Goal: Task Accomplishment & Management: Complete application form

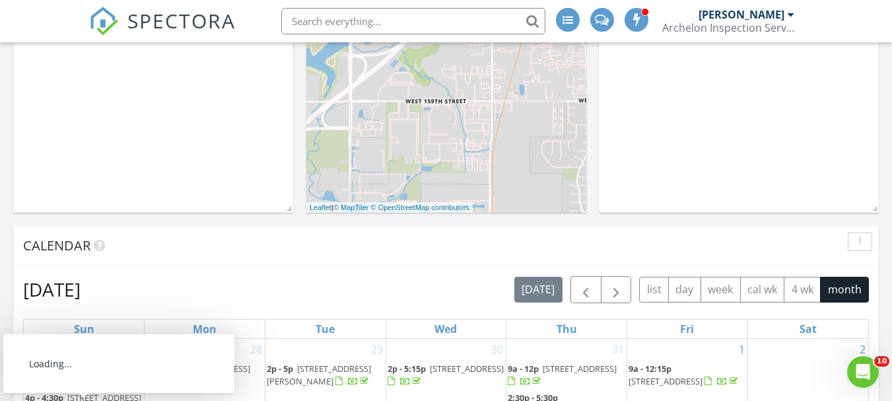
scroll to position [330, 0]
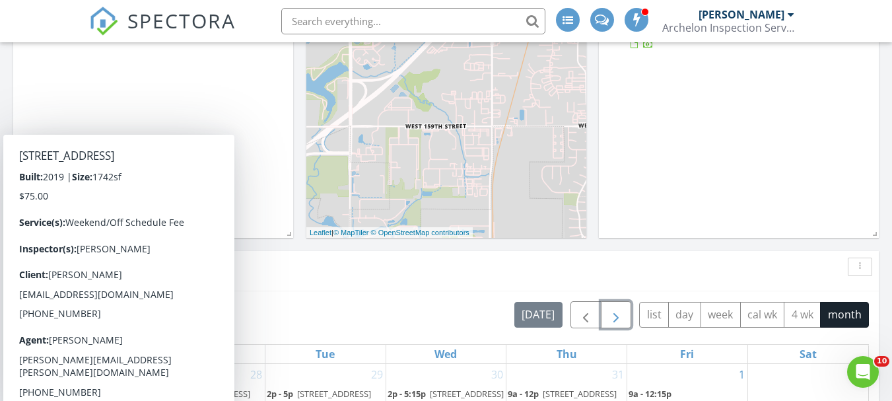
click at [618, 308] on span "button" at bounding box center [616, 315] width 16 height 16
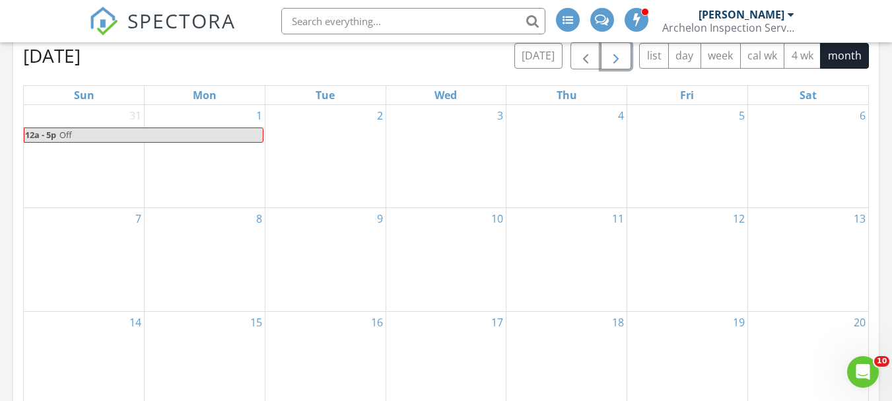
scroll to position [594, 0]
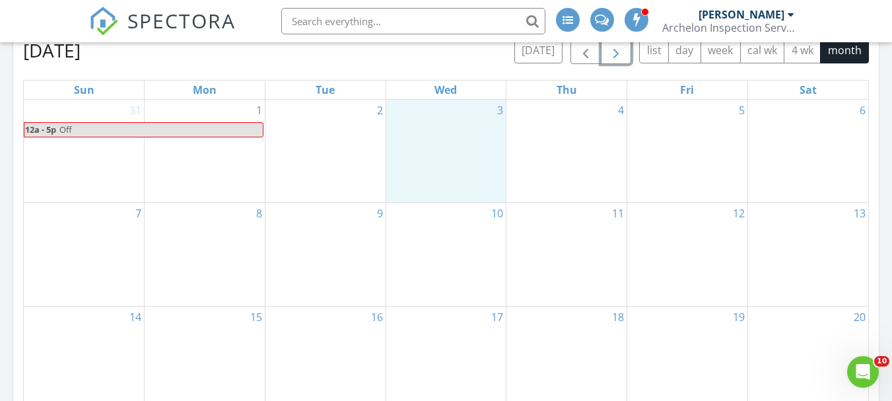
click at [461, 159] on div "3" at bounding box center [446, 151] width 120 height 102
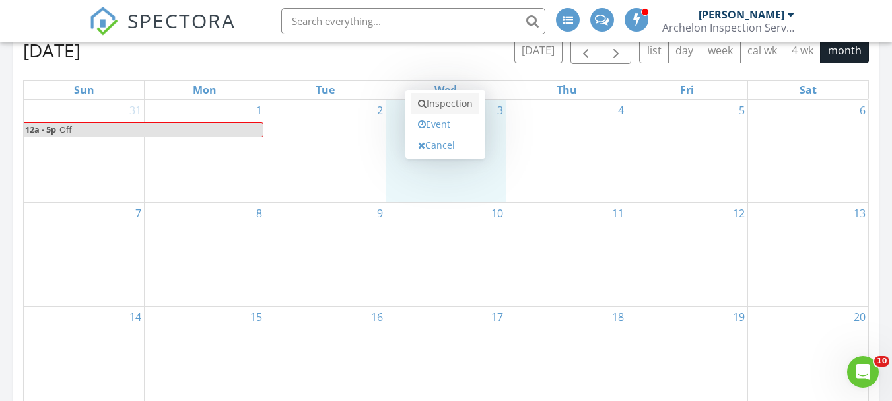
click at [465, 104] on link "Inspection" at bounding box center [445, 103] width 68 height 21
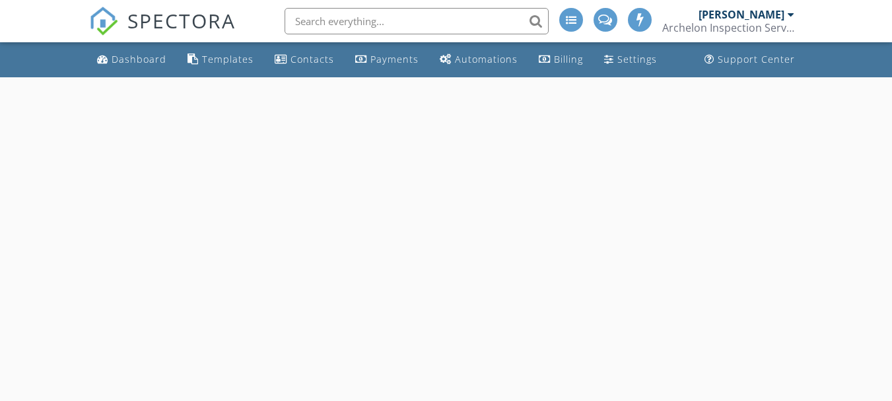
select select "8"
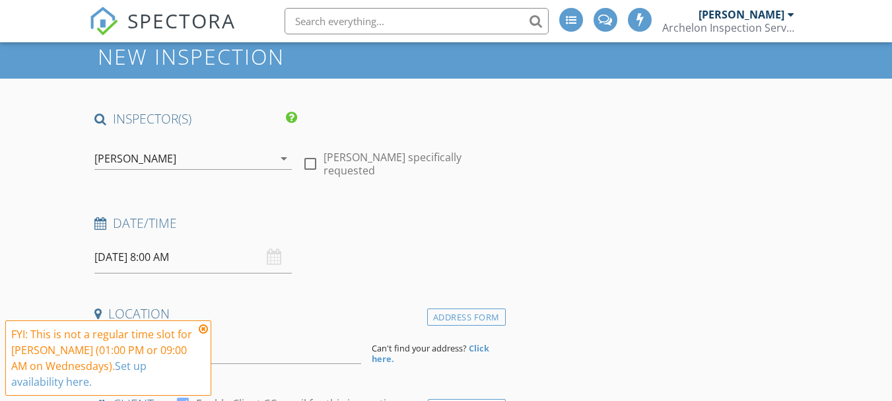
scroll to position [66, 0]
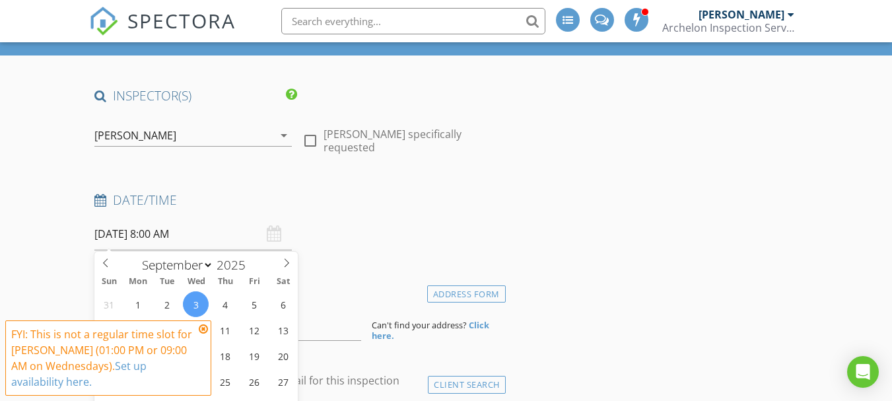
click at [191, 235] on input "[DATE] 8:00 AM" at bounding box center [192, 234] width 197 height 32
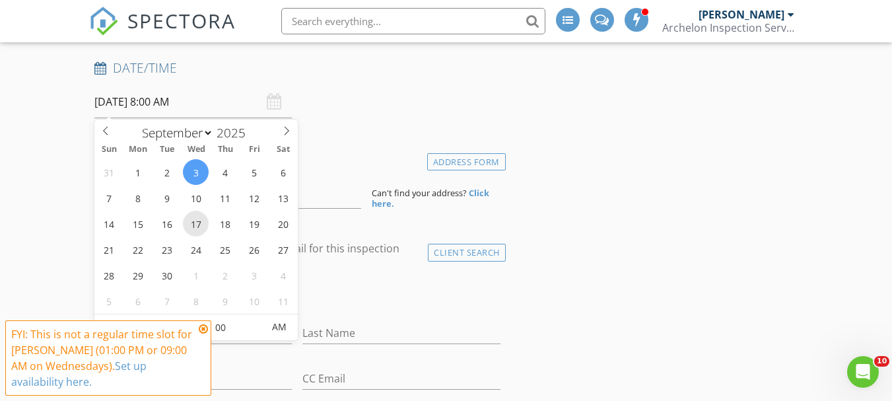
scroll to position [0, 0]
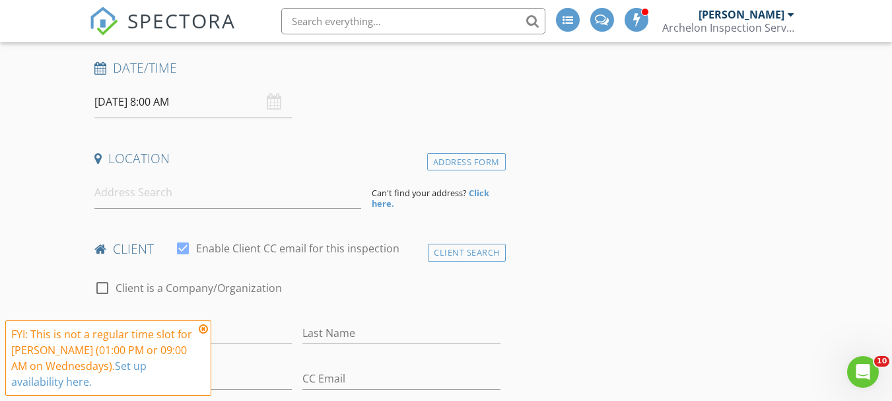
drag, startPoint x: 204, startPoint y: 326, endPoint x: 195, endPoint y: 334, distance: 11.7
click at [204, 327] on icon at bounding box center [203, 328] width 9 height 11
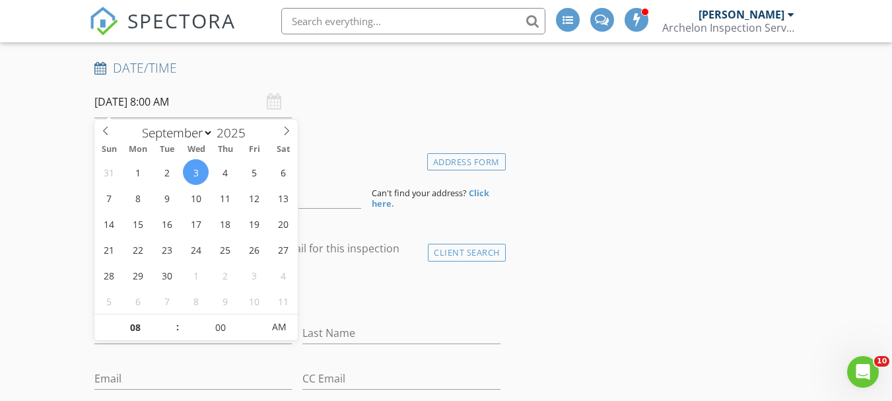
click at [152, 102] on input "09/03/2025 8:00 AM" at bounding box center [192, 102] width 197 height 32
type input "09"
type input "09/03/2025 9:00 AM"
click at [170, 318] on span at bounding box center [170, 320] width 9 height 13
type input "10"
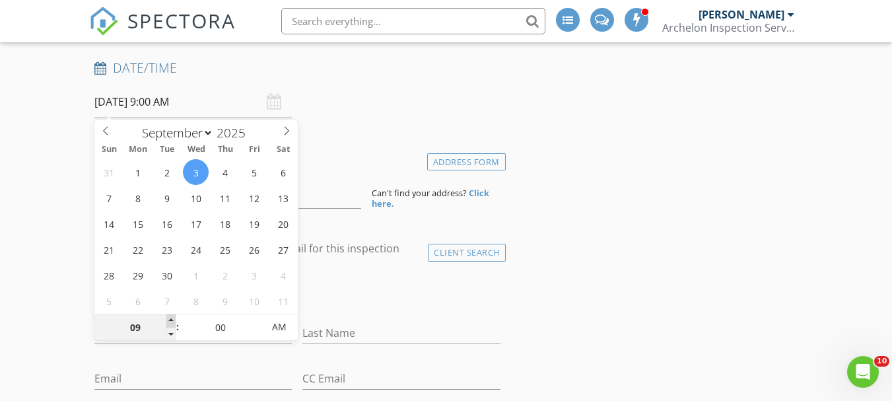
type input "09/03/2025 10:00 AM"
click at [170, 318] on span at bounding box center [170, 320] width 9 height 13
type input "11"
type input "09/03/2025 11:00 AM"
click at [170, 318] on span at bounding box center [170, 320] width 9 height 13
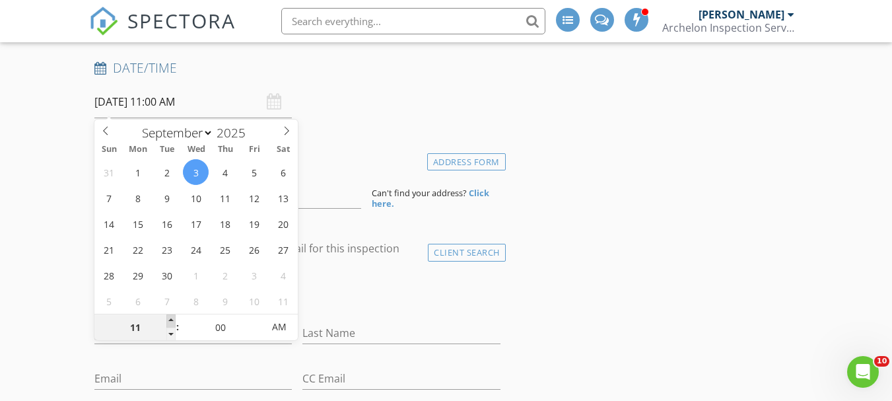
type input "12"
type input "09/03/2025 12:00 PM"
click at [171, 318] on span at bounding box center [170, 320] width 9 height 13
type input "01"
type input "09/03/2025 1:00 PM"
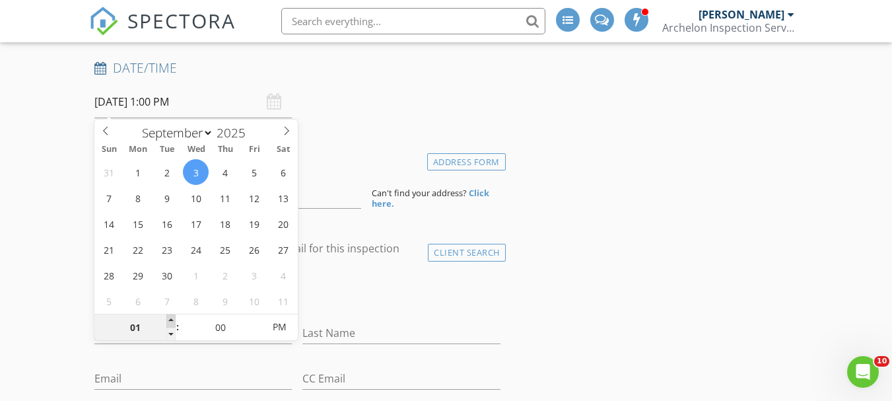
click at [171, 318] on span at bounding box center [170, 320] width 9 height 13
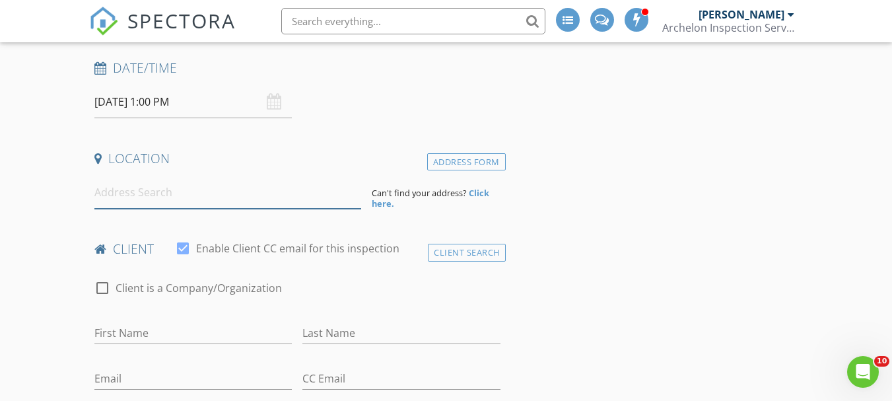
click at [135, 199] on input at bounding box center [227, 192] width 267 height 32
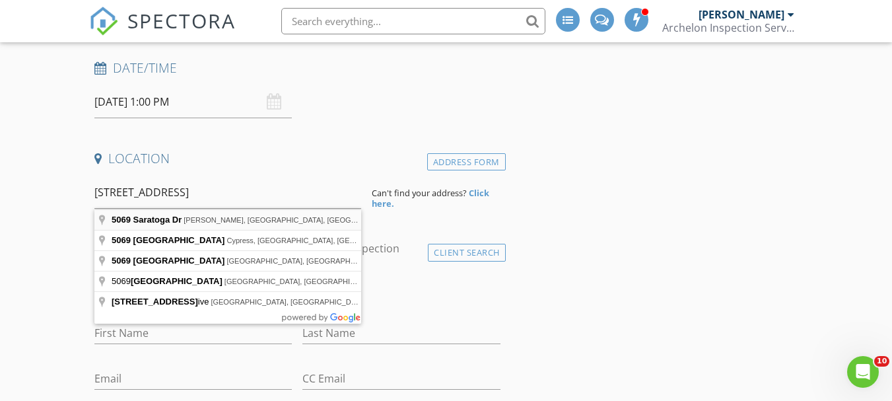
type input "5069 Saratoga Dr, McLouth, KS, USA"
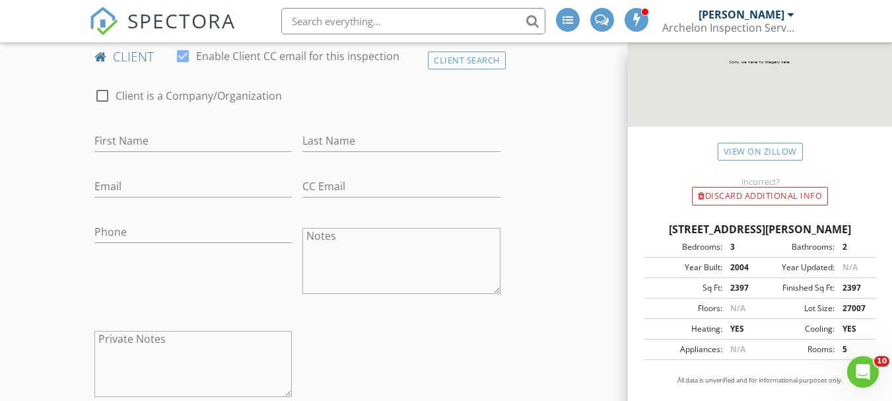
scroll to position [594, 0]
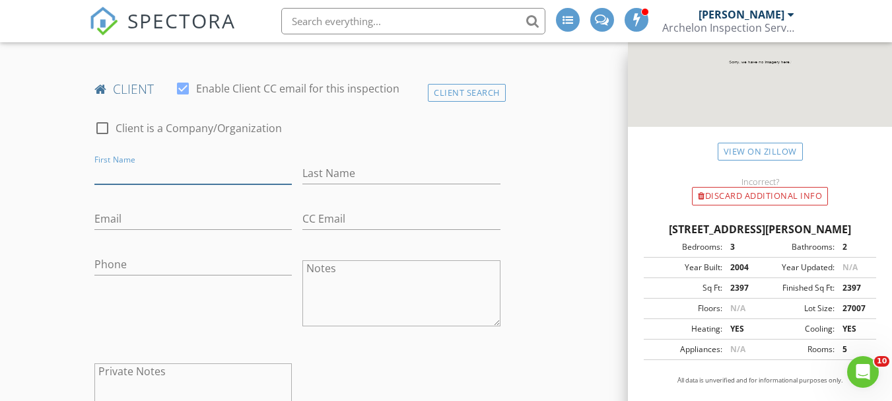
click at [114, 170] on input "First Name" at bounding box center [192, 173] width 197 height 22
type input "Mike"
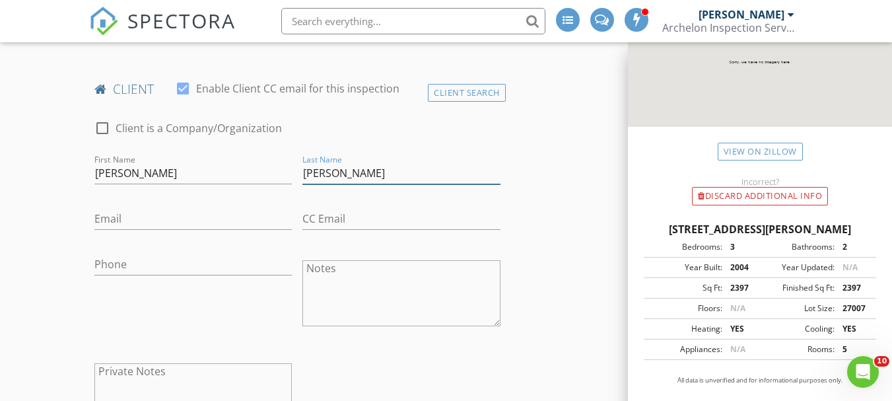
type input "Fleming"
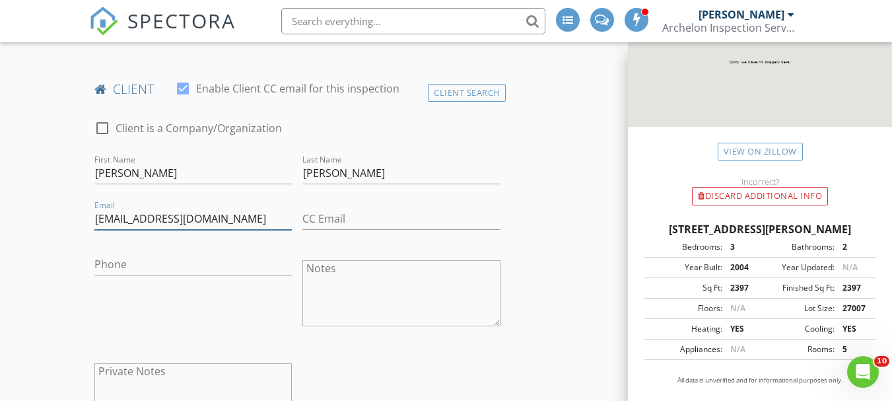
type input "Mfleming714@yahoo.com"
click at [114, 271] on input "Phone" at bounding box center [192, 264] width 197 height 22
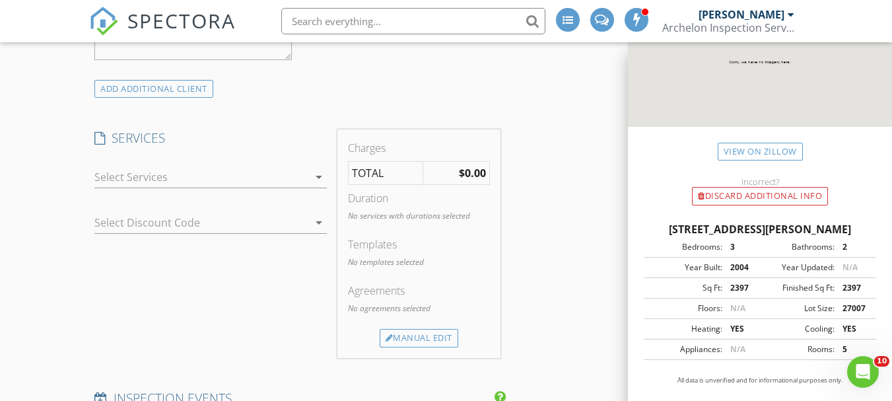
scroll to position [990, 0]
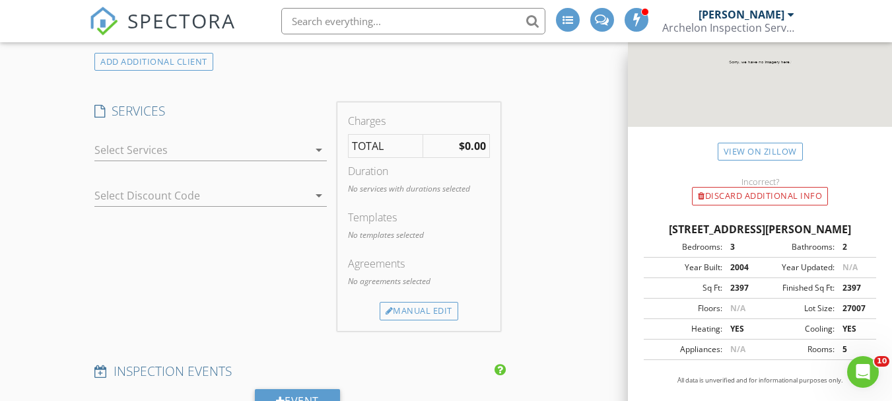
click at [153, 151] on div at bounding box center [201, 149] width 214 height 21
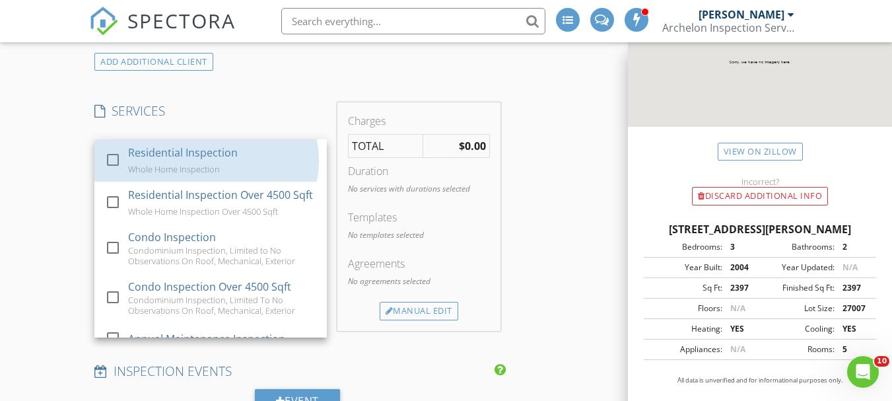
click at [153, 151] on div "Residential Inspection" at bounding box center [183, 153] width 110 height 16
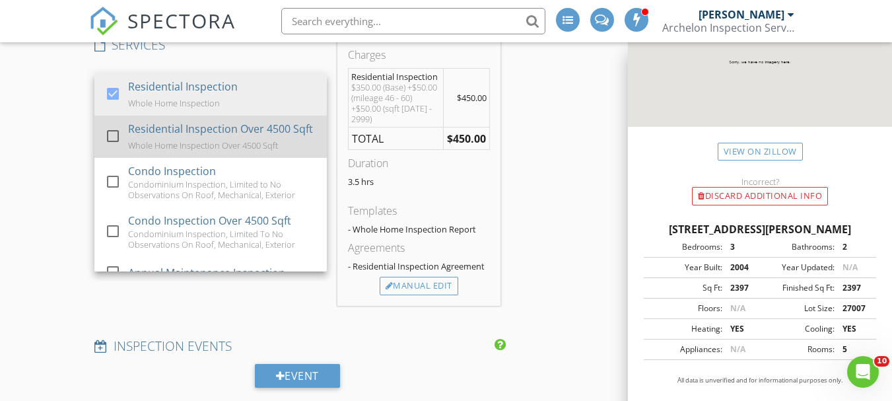
scroll to position [132, 0]
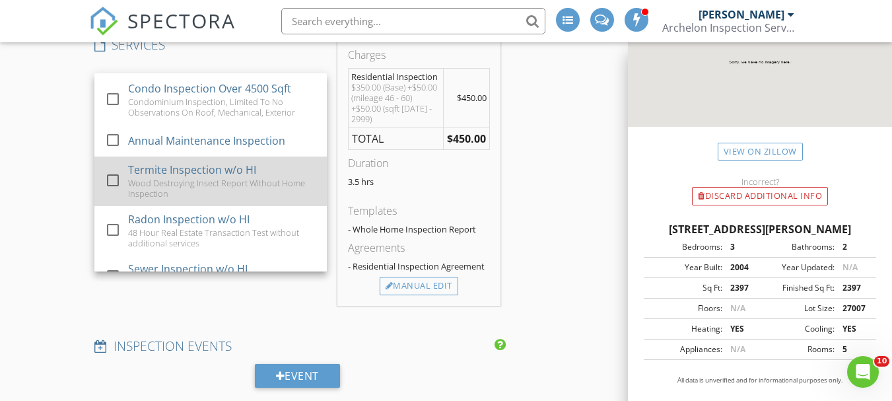
click at [180, 178] on div "Termite Inspection w/o HI" at bounding box center [192, 170] width 128 height 16
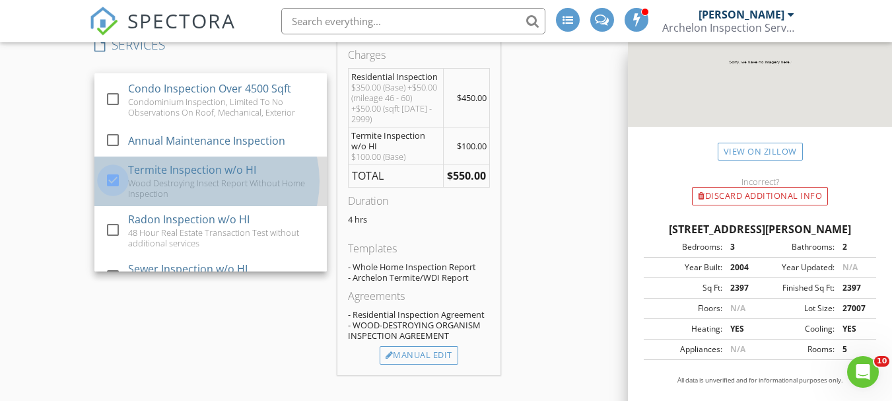
click at [112, 191] on div at bounding box center [113, 180] width 22 height 22
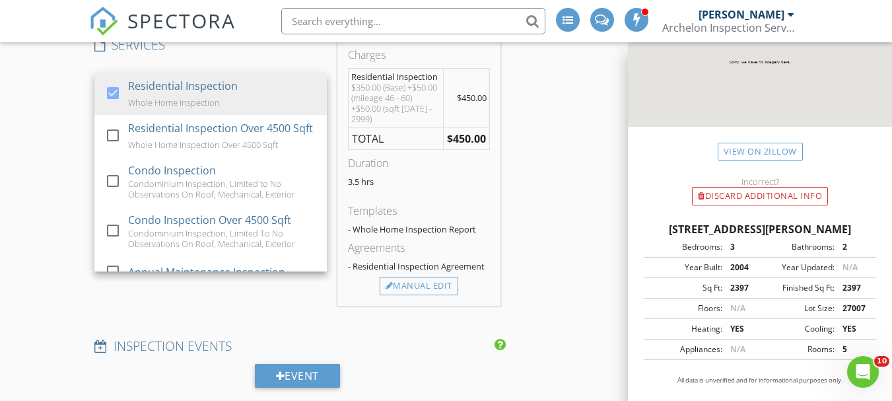
scroll to position [0, 0]
click at [48, 182] on div "New Inspection INSPECTOR(S) check_box Ryan Davis PRIMARY Ryan Davis arrow_drop_…" at bounding box center [446, 219] width 892 height 2397
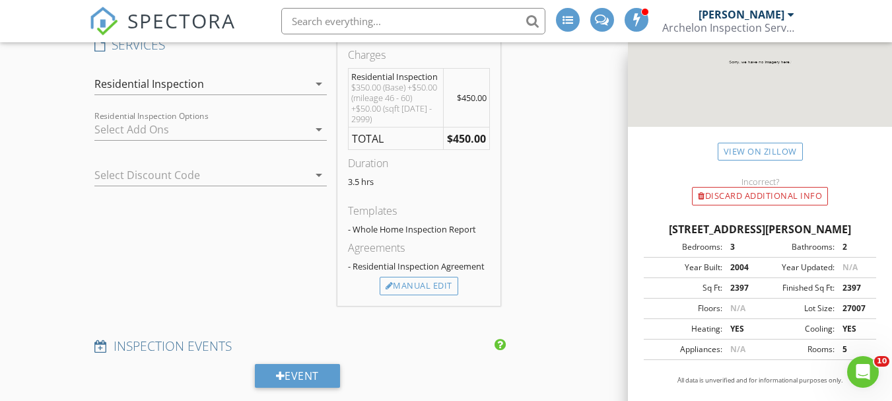
click at [154, 127] on div at bounding box center [201, 129] width 214 height 21
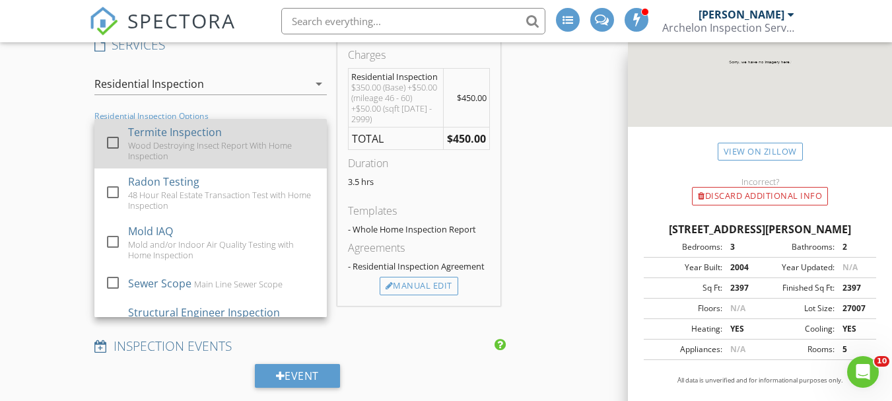
click at [109, 138] on div at bounding box center [113, 142] width 22 height 22
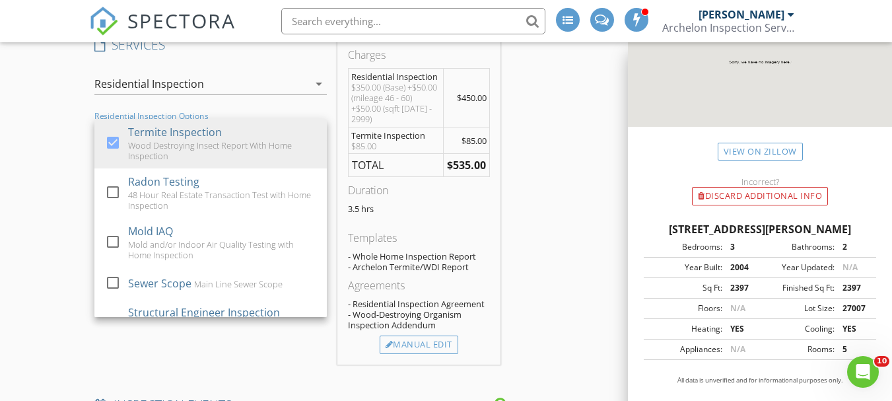
click at [83, 158] on div "New Inspection INSPECTOR(S) check_box Ryan Davis PRIMARY Ryan Davis arrow_drop_…" at bounding box center [446, 248] width 892 height 2455
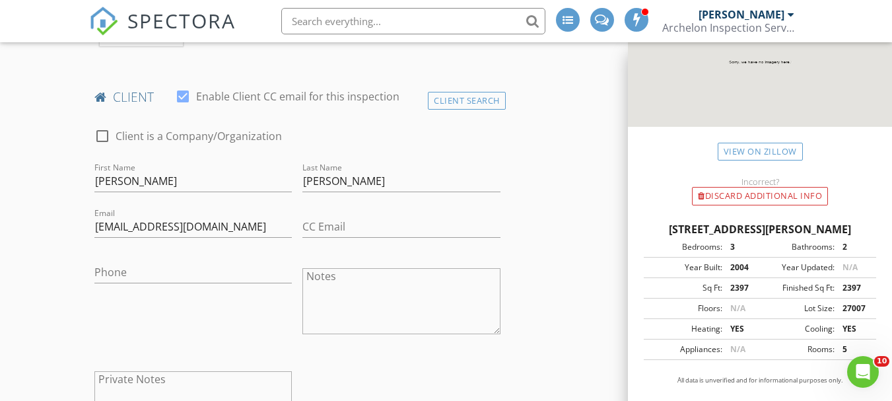
scroll to position [660, 0]
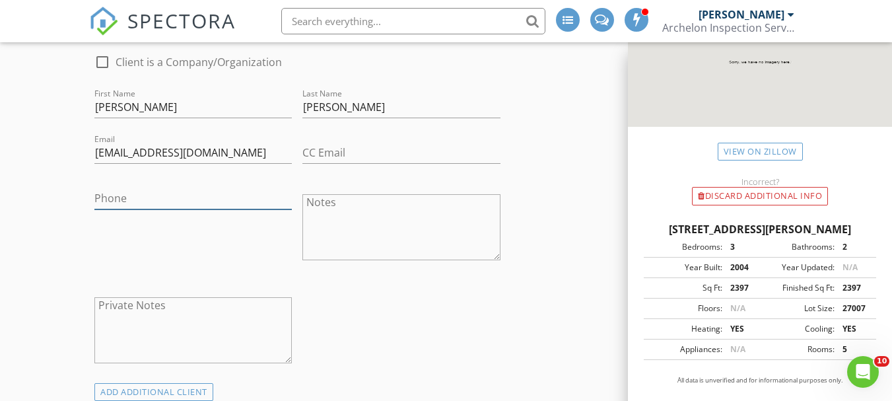
click at [189, 199] on input "Phone" at bounding box center [192, 198] width 197 height 22
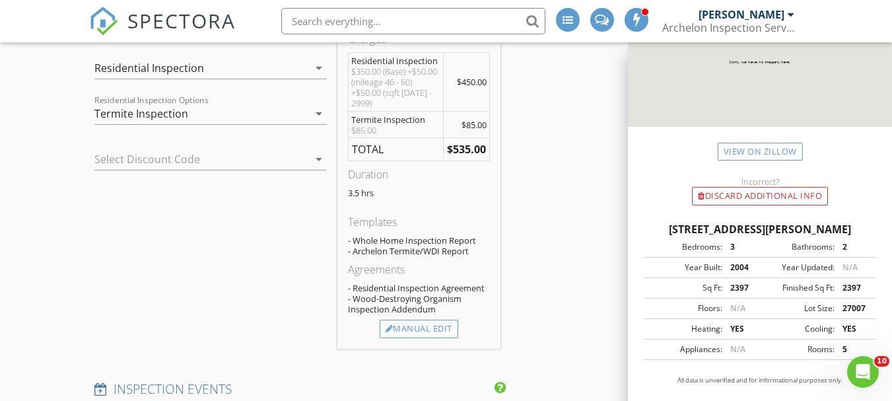
scroll to position [1122, 0]
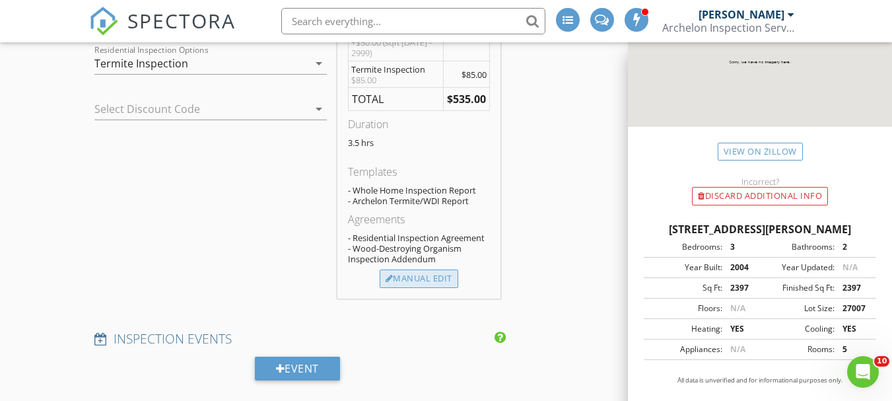
type input "316-249-9738"
click at [431, 274] on div "Manual Edit" at bounding box center [419, 278] width 79 height 18
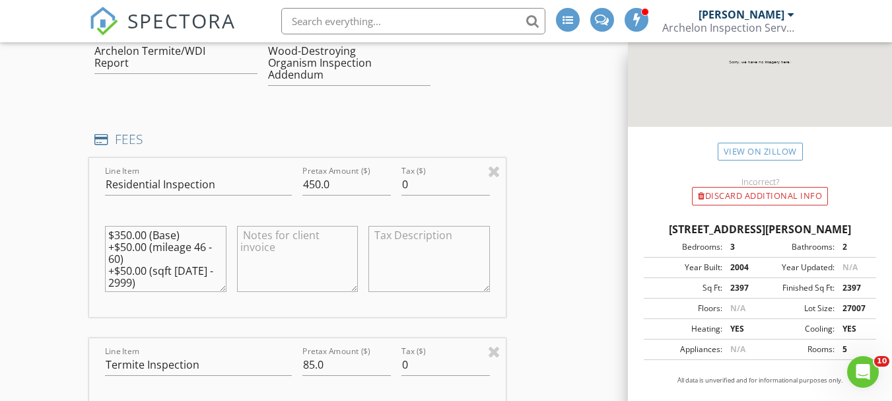
drag, startPoint x: 129, startPoint y: 257, endPoint x: 106, endPoint y: 250, distance: 24.2
click at [106, 250] on textarea "$350.00 (Base) +$50.00 (mileage 46 - 60) +$50.00 (sqft 1500 - 2999)" at bounding box center [165, 259] width 121 height 66
type textarea "$350.00 (Base) +$50.00 (sqft 1500 - 2999)"
click at [314, 184] on input "450.0" at bounding box center [346, 185] width 88 height 22
type input "400.0"
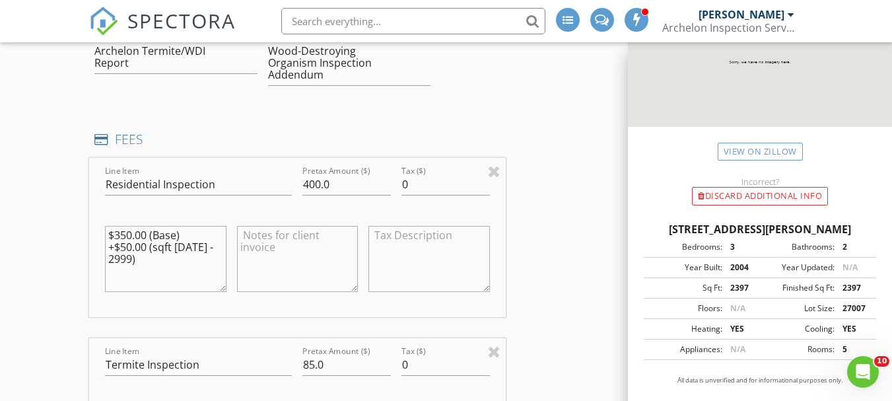
click at [551, 208] on div "INSPECTOR(S) check_box Ryan Davis PRIMARY Ryan Davis arrow_drop_down check_box_…" at bounding box center [446, 345] width 714 height 2629
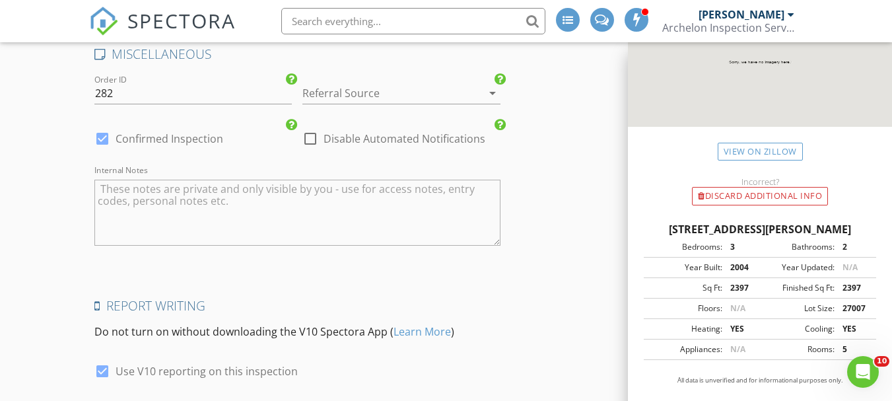
scroll to position [2413, 0]
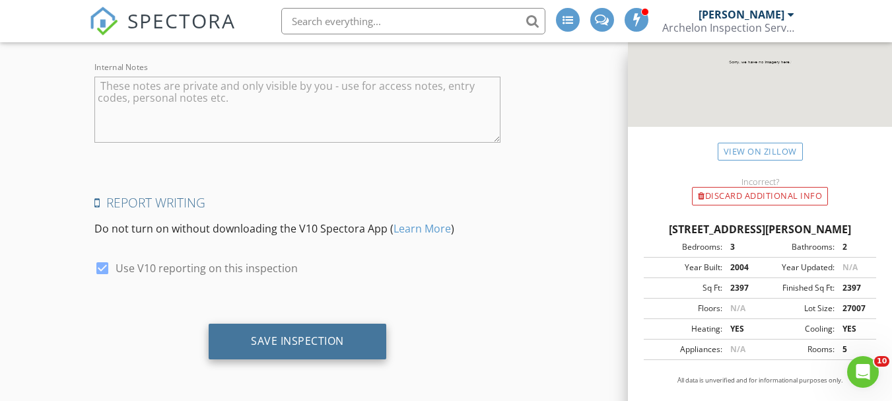
click at [320, 335] on div "Save Inspection" at bounding box center [297, 340] width 93 height 13
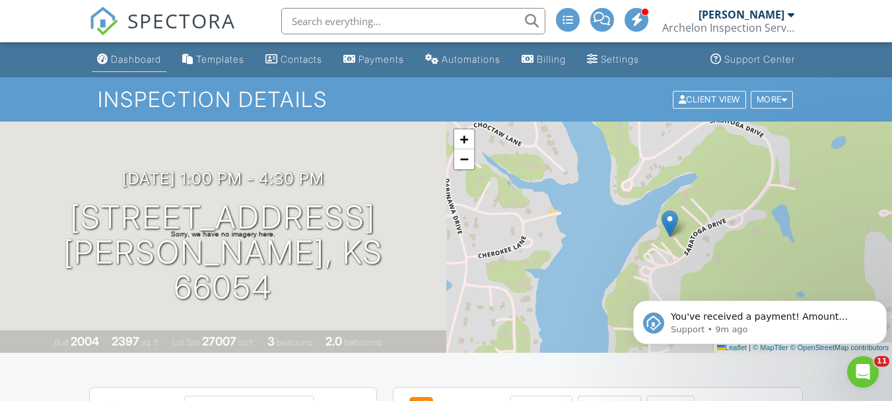
click at [137, 57] on div "Dashboard" at bounding box center [136, 58] width 50 height 11
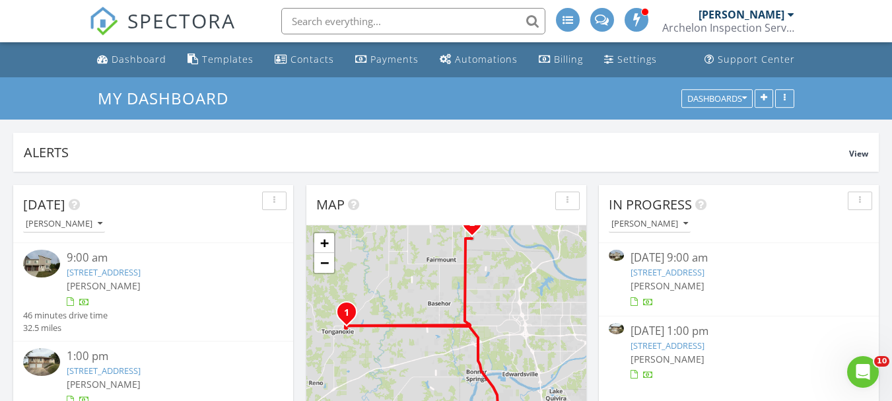
click at [704, 272] on link "214 N Mc Gee St, Tonganoxie, KS 66086" at bounding box center [667, 272] width 74 height 12
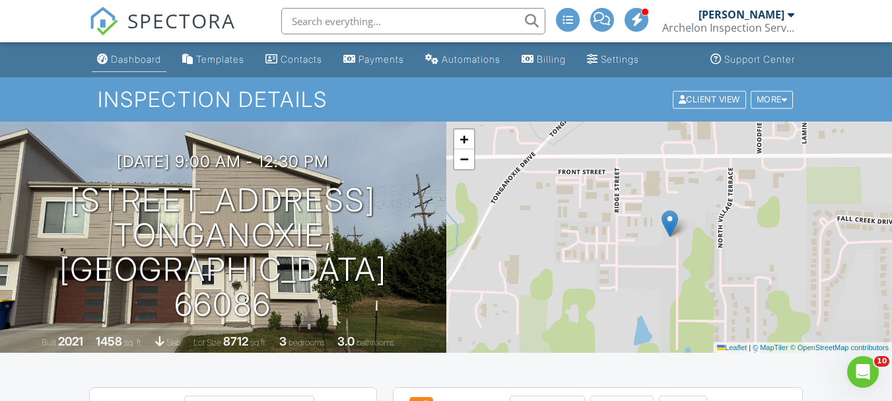
click at [142, 59] on div "Dashboard" at bounding box center [136, 58] width 50 height 11
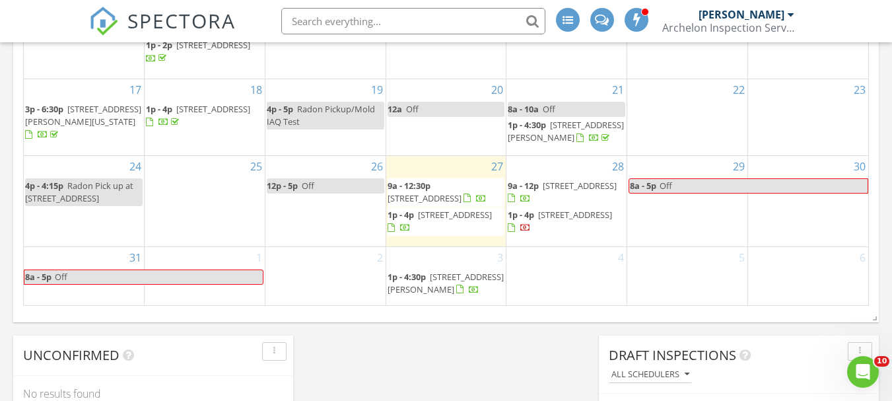
scroll to position [924, 0]
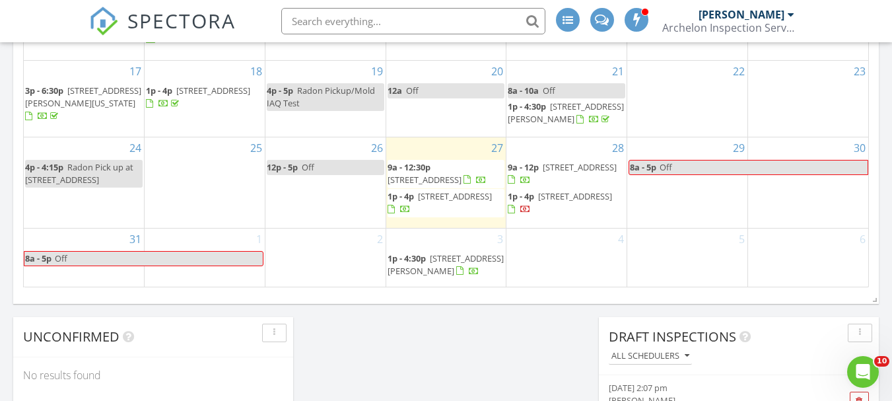
click at [450, 202] on span "13438 Mc Intyre Rd, Leavenworth 66048" at bounding box center [455, 196] width 74 height 12
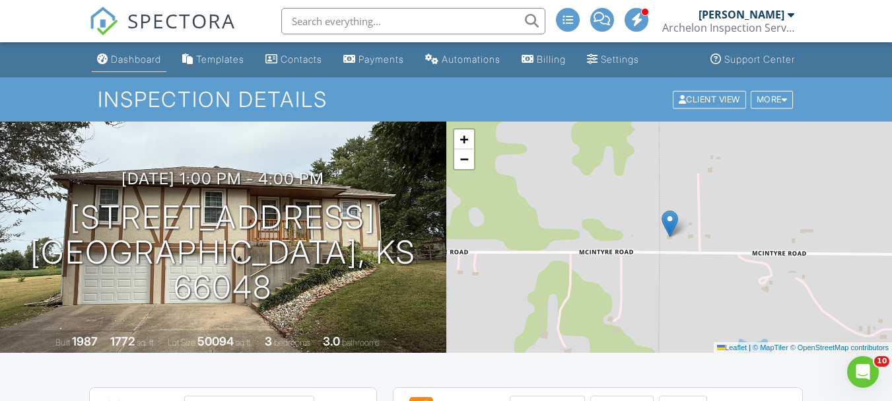
click at [136, 60] on div "Dashboard" at bounding box center [136, 58] width 50 height 11
